Goal: Transaction & Acquisition: Obtain resource

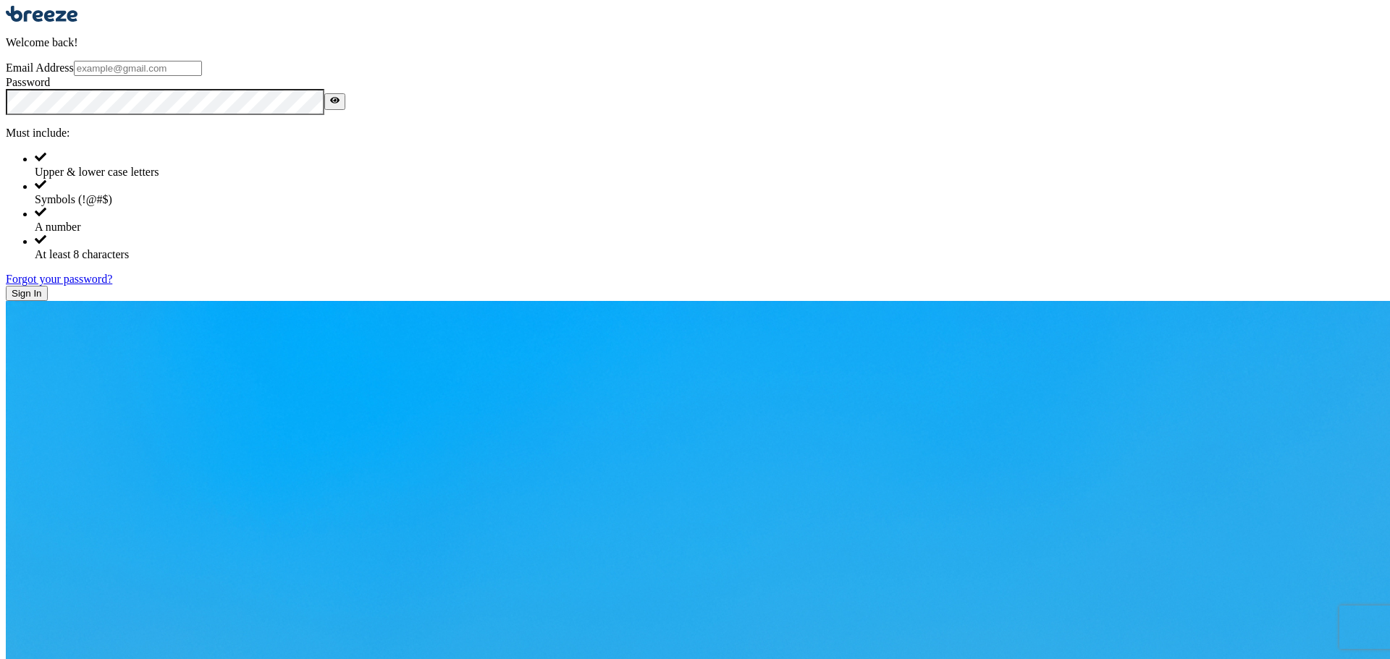
drag, startPoint x: 0, startPoint y: 0, endPoint x: 443, endPoint y: 263, distance: 515.4
click at [202, 76] on input "Email Address" at bounding box center [138, 68] width 128 height 15
type input "[PERSON_NAME][EMAIL_ADDRESS][PERSON_NAME][DOMAIN_NAME]"
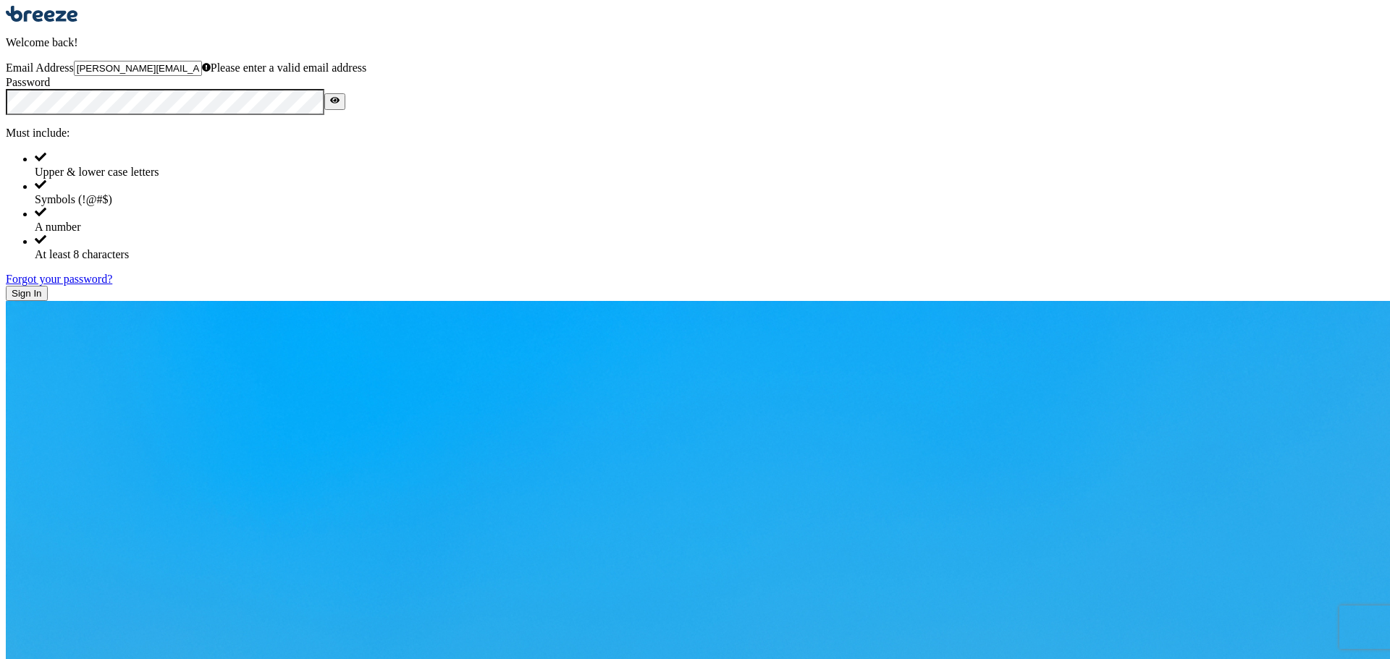
click at [48, 301] on button "Sign In" at bounding box center [27, 293] width 42 height 15
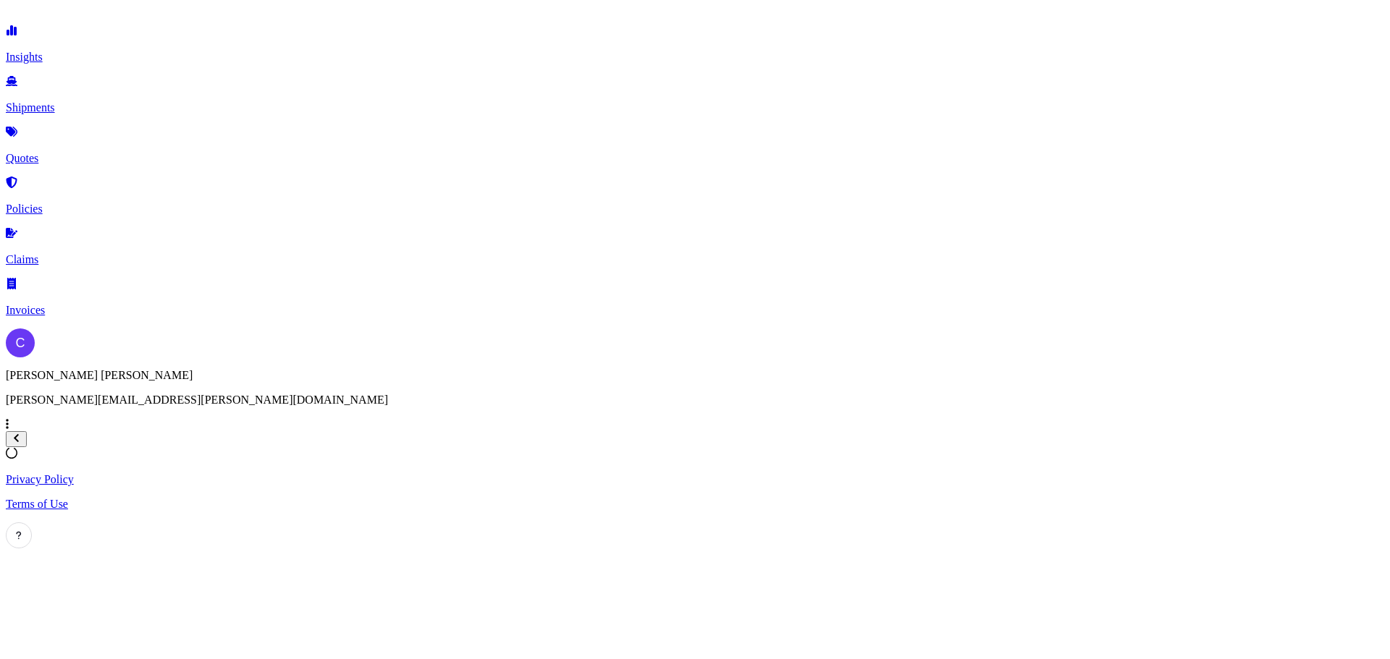
select select "2025"
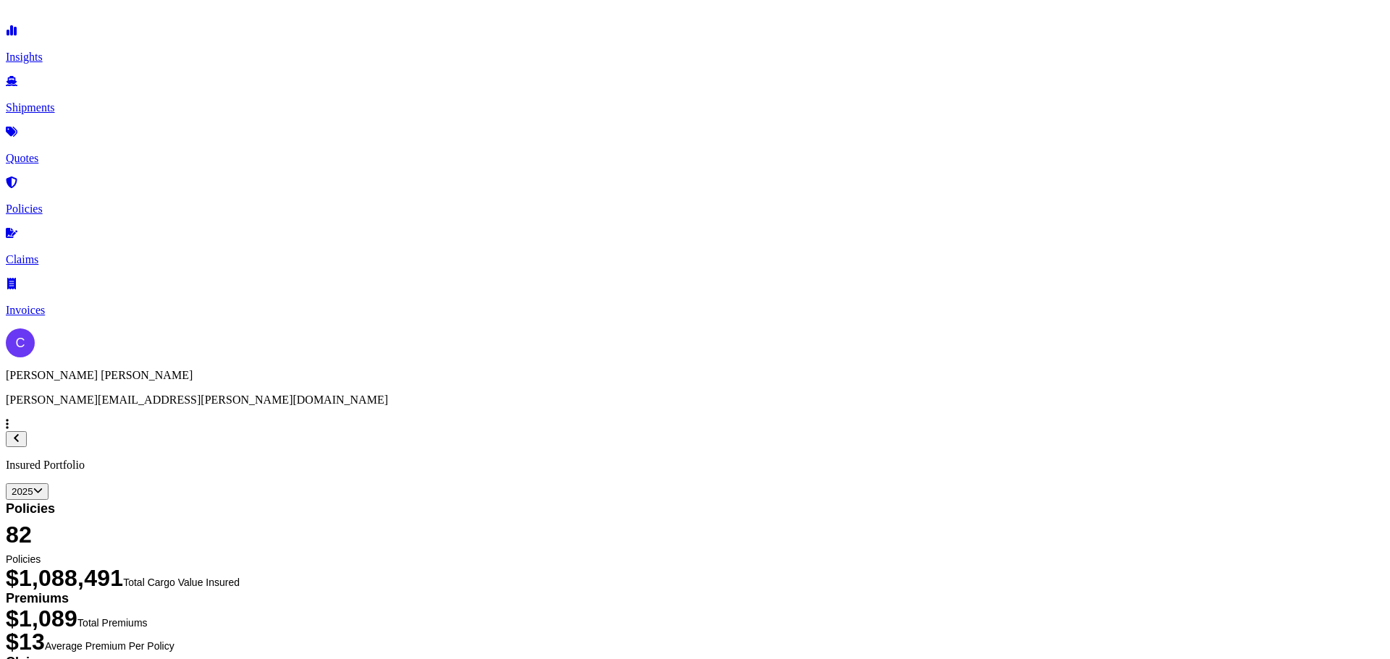
click at [76, 152] on p "Quotes" at bounding box center [695, 158] width 1378 height 13
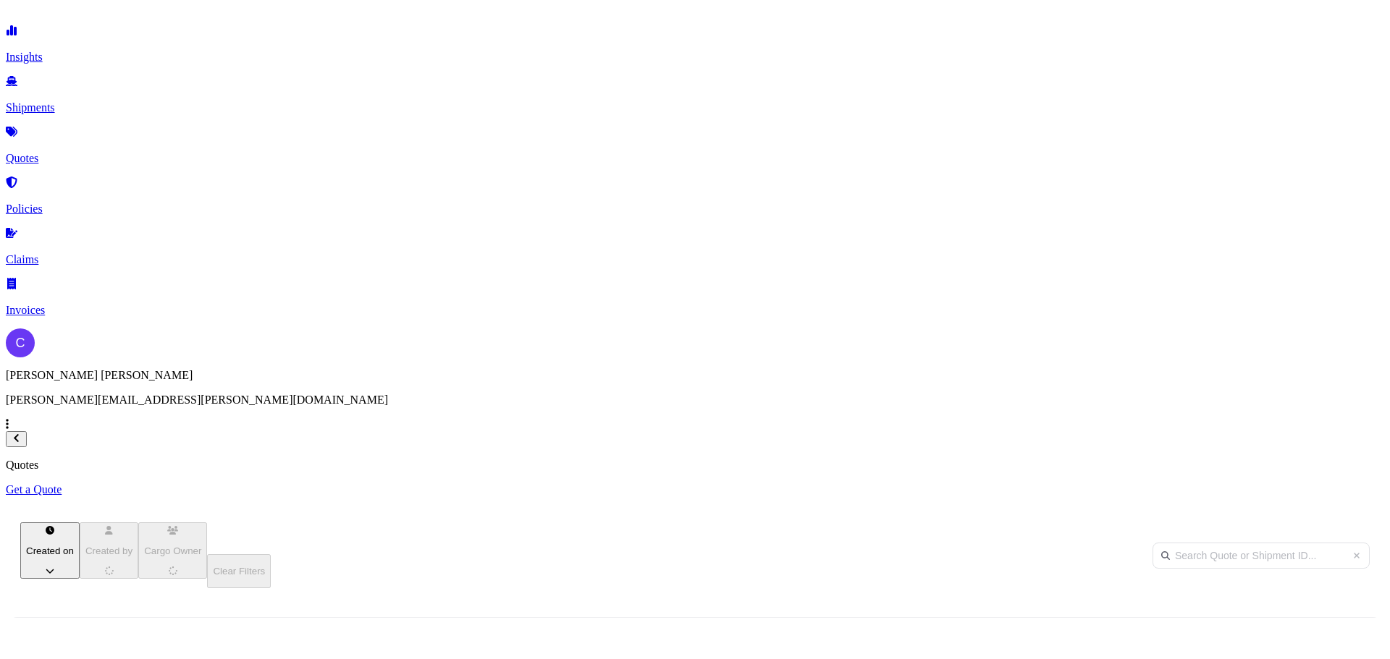
scroll to position [413, 1147]
click at [1342, 483] on p "Get a Quote" at bounding box center [695, 489] width 1378 height 13
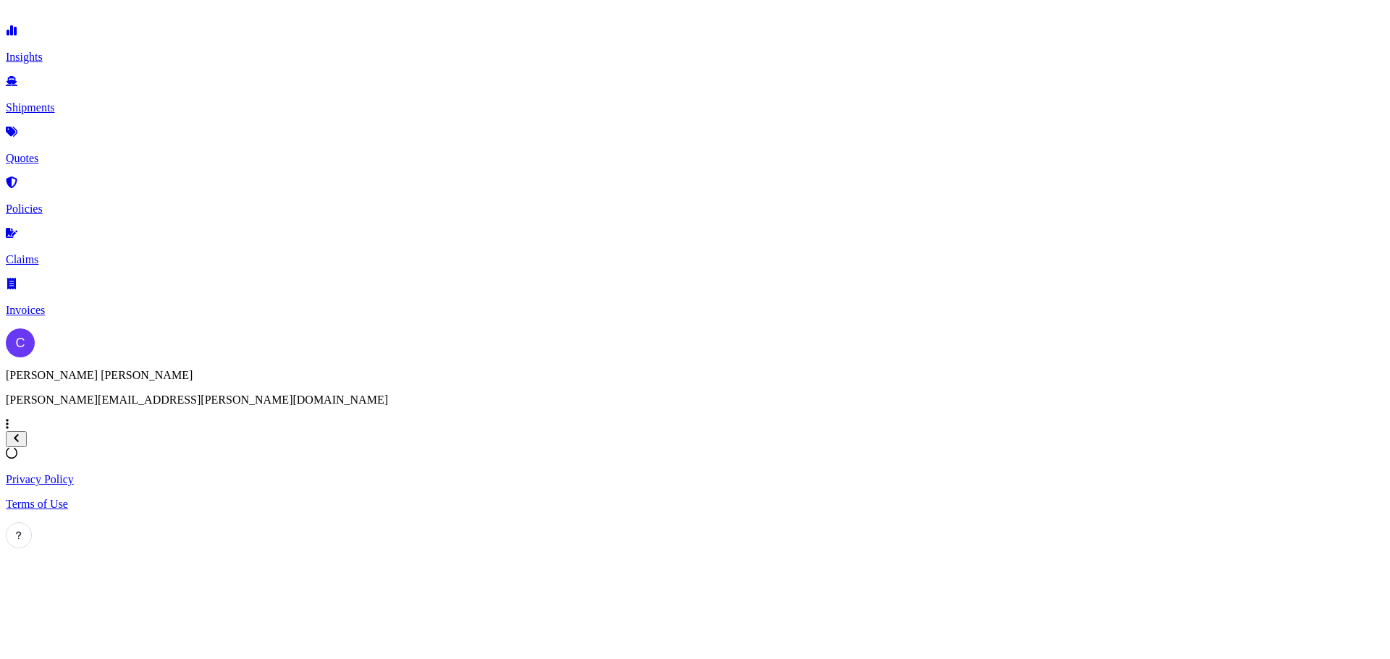
select select "Sea"
select select "1"
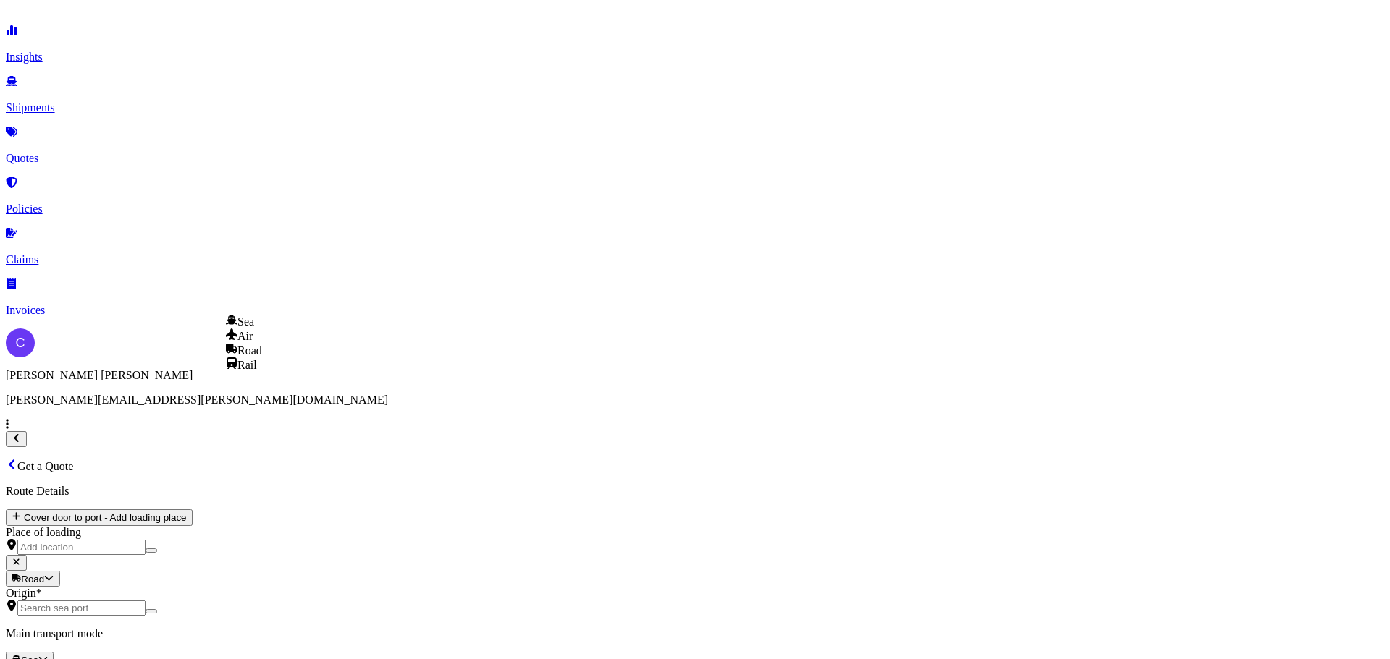
click at [262, 358] on div "Road" at bounding box center [244, 350] width 36 height 14
select select "Road"
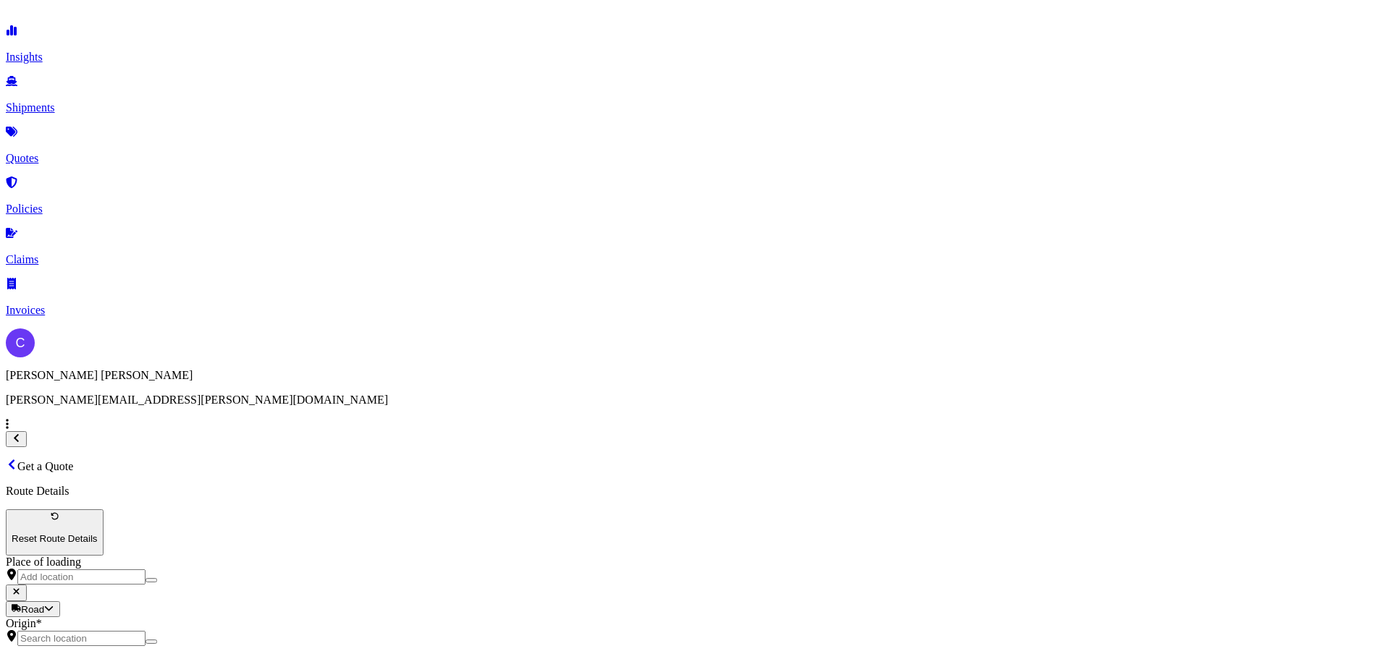
click at [333, 617] on div "Origin *" at bounding box center [695, 631] width 1378 height 29
click at [145, 631] on input "Origin *" at bounding box center [81, 638] width 128 height 15
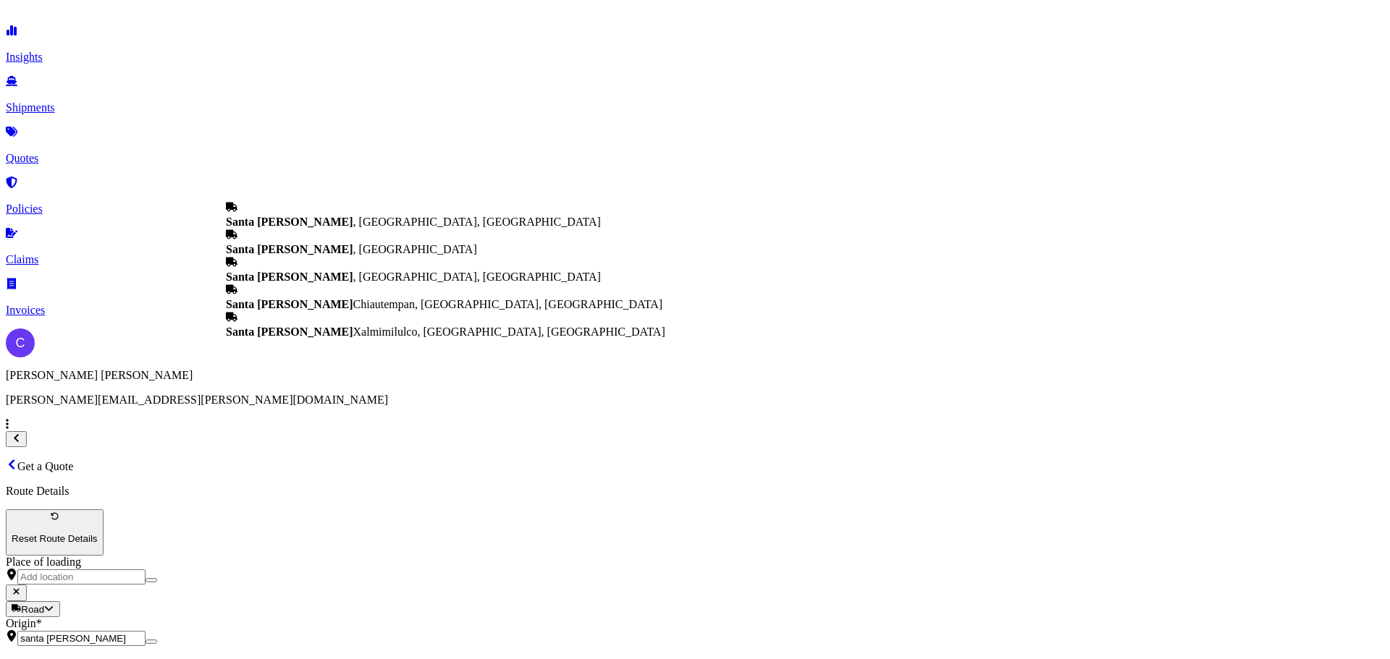
click at [314, 219] on b "Santa [PERSON_NAME]" at bounding box center [289, 222] width 127 height 12
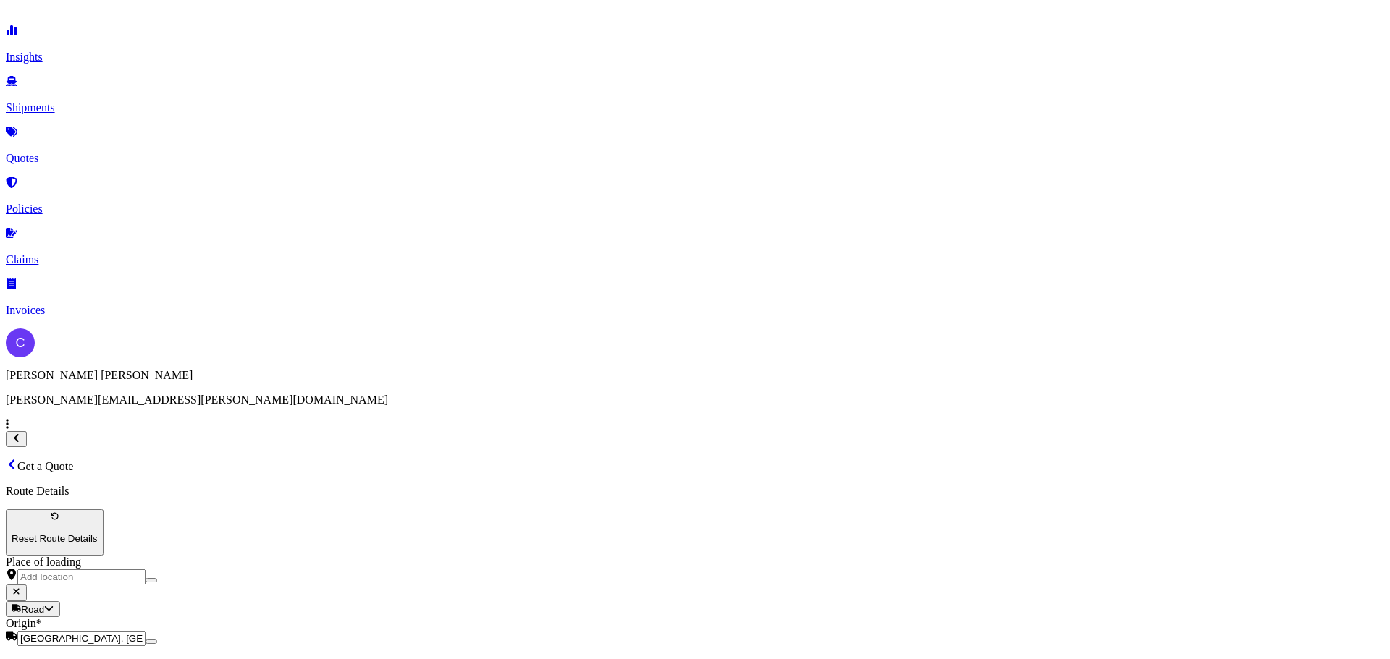
type input "[GEOGRAPHIC_DATA], [GEOGRAPHIC_DATA], [GEOGRAPHIC_DATA]"
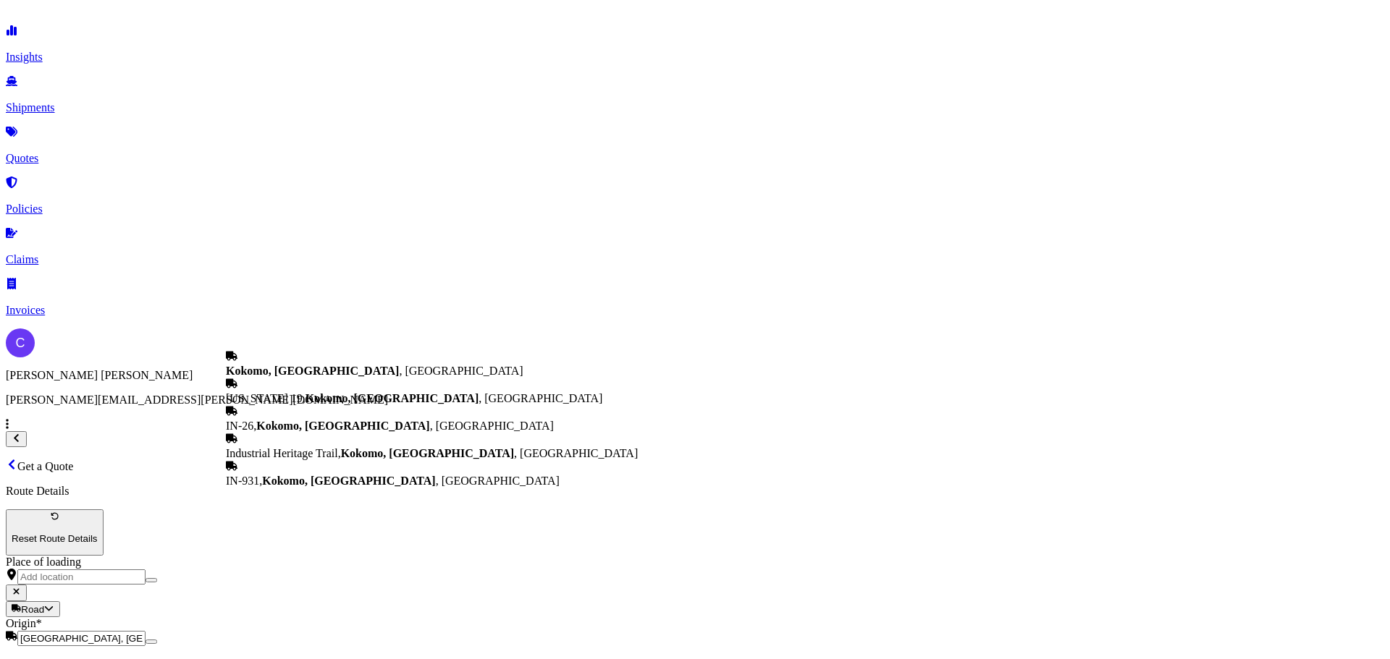
click at [334, 377] on span "Kokomo, [GEOGRAPHIC_DATA] , [GEOGRAPHIC_DATA]" at bounding box center [374, 371] width 297 height 12
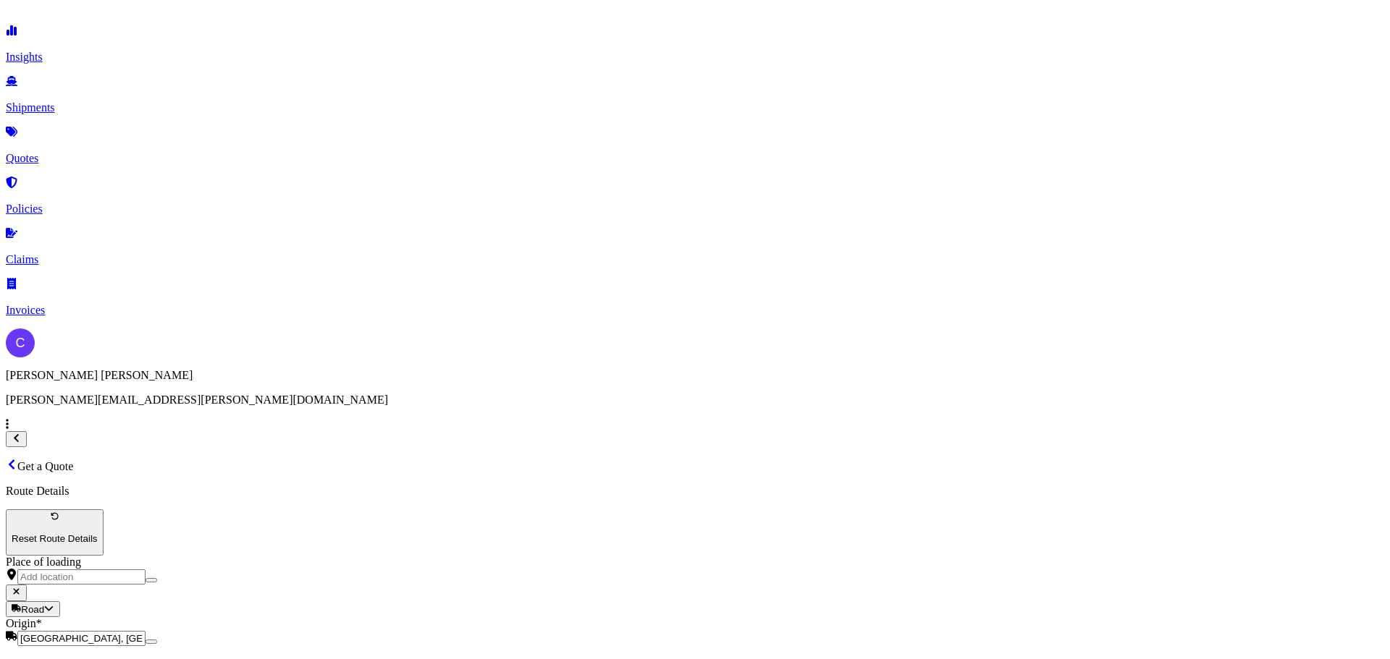
type input "Kokomo, [GEOGRAPHIC_DATA], [GEOGRAPHIC_DATA]"
click at [600, 295] on div "Meat - Frozen" at bounding box center [588, 288] width 173 height 13
type input "Meat - Frozen"
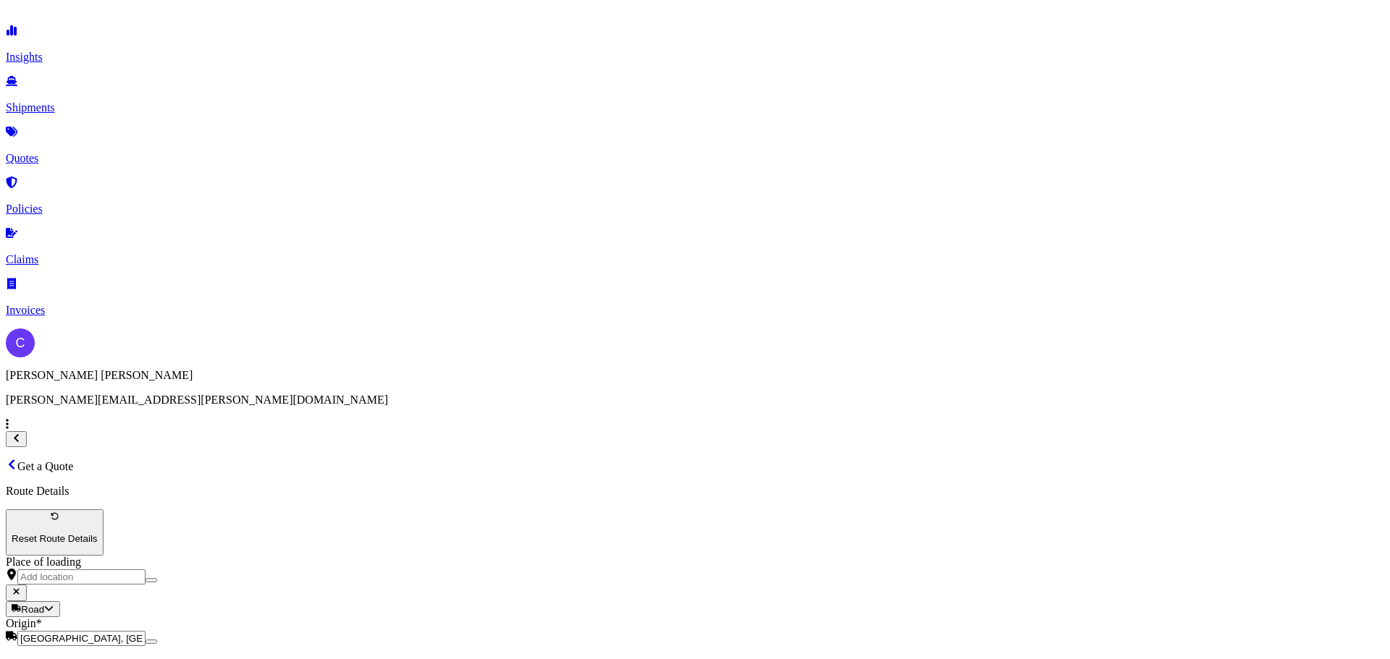
type textarea "frozen sandwiches"
type input "2,850"
click at [1072, 381] on div "ASAP Logistics, LLC [STREET_ADDRESS]" at bounding box center [1038, 374] width 211 height 13
type input "ASAP Logistics, LLC"
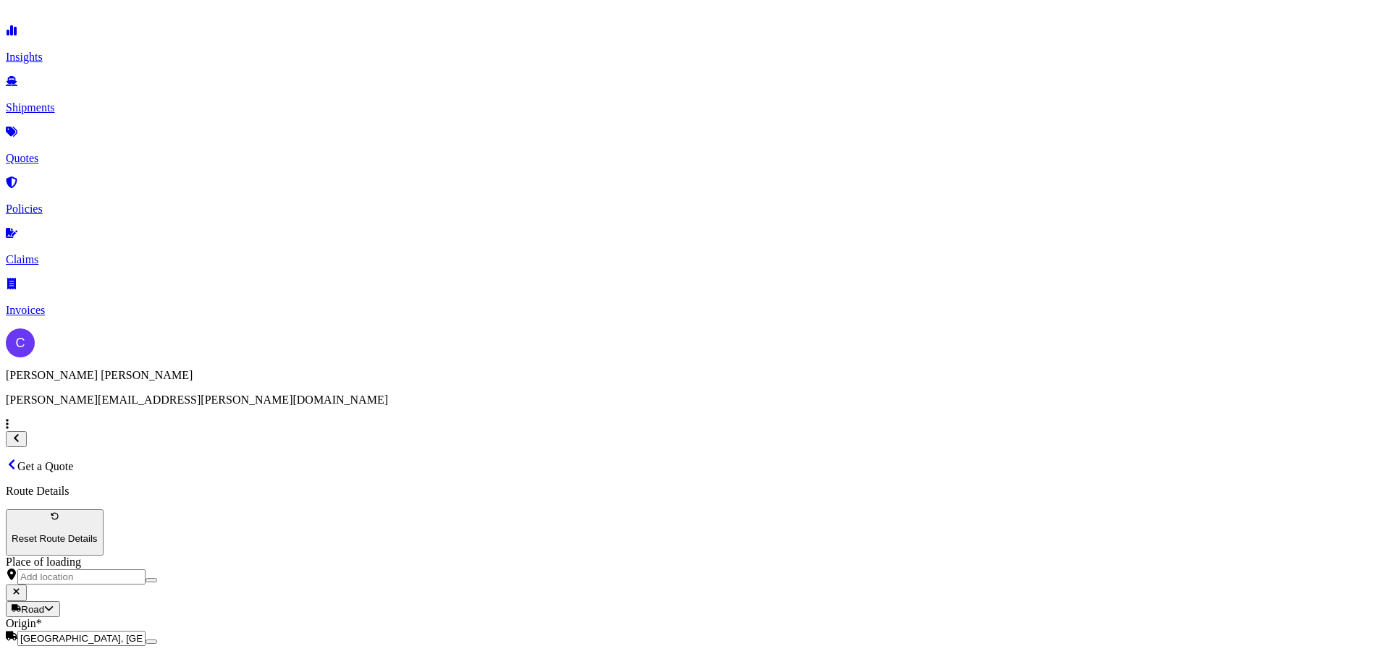
type input "750"
type input "FGF5433"
type input "FFE"
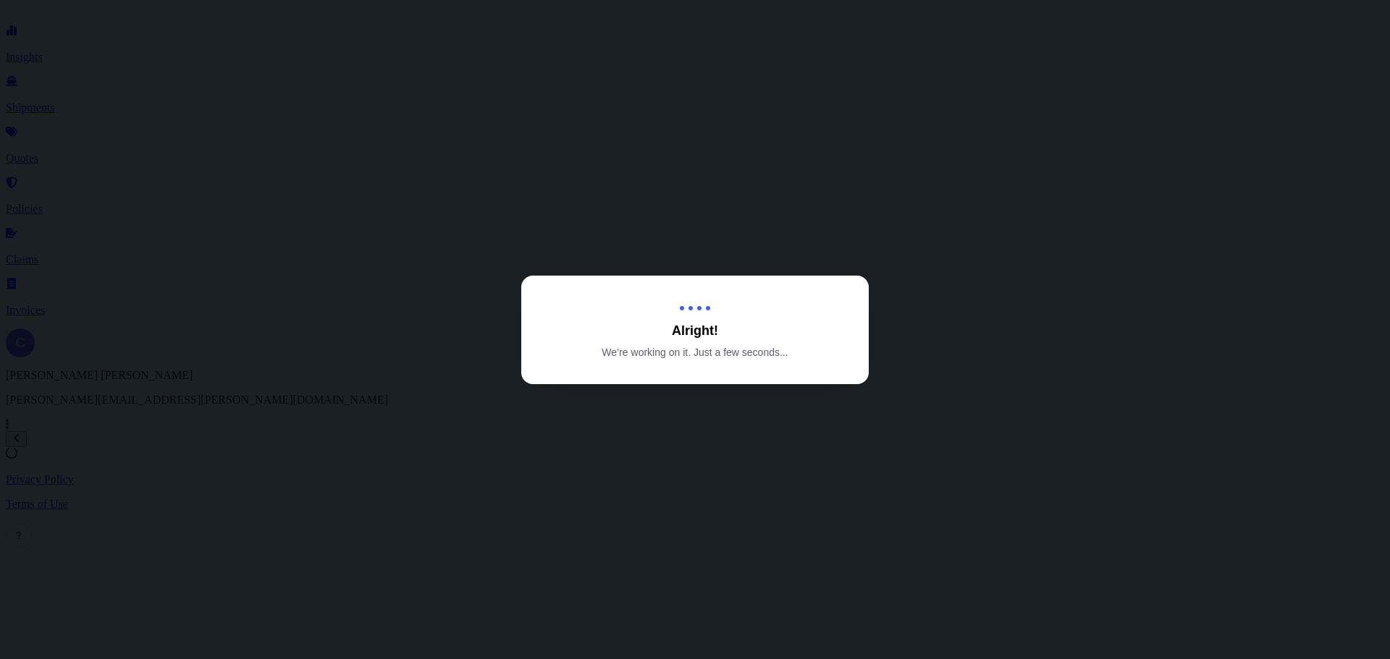
select select "Road"
select select "1"
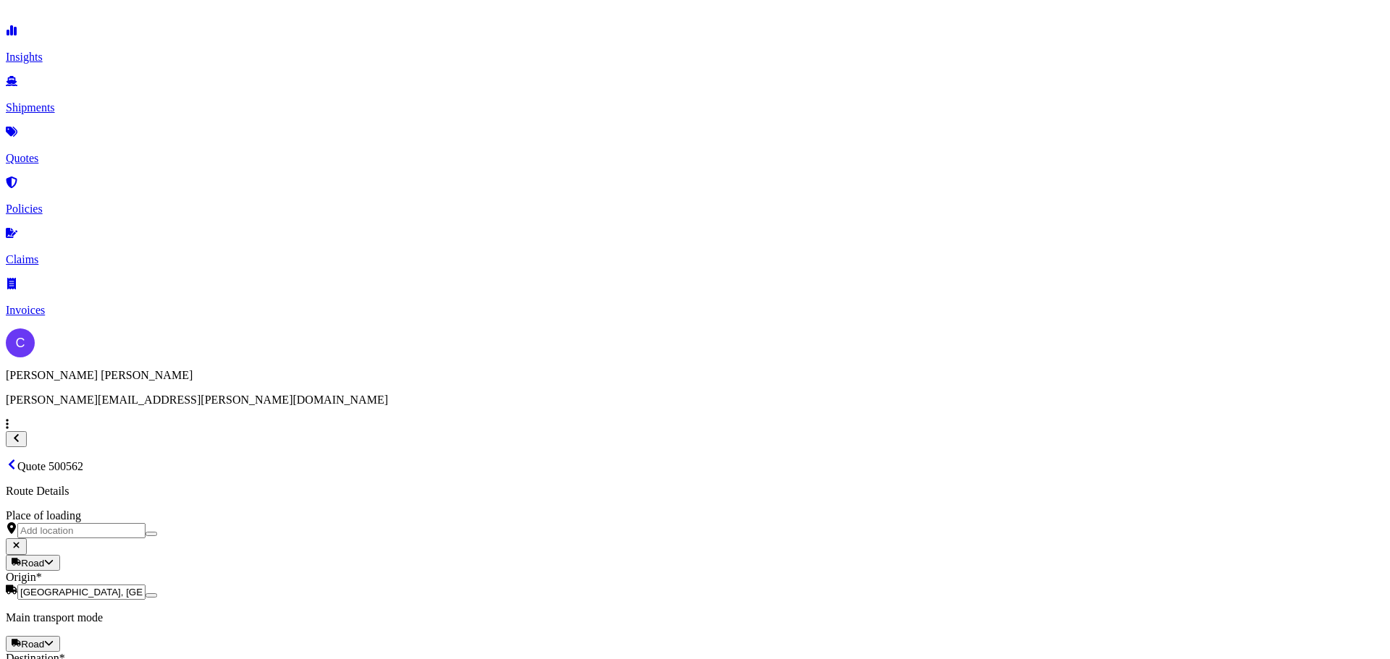
scroll to position [525, 0]
